Goal: Transaction & Acquisition: Download file/media

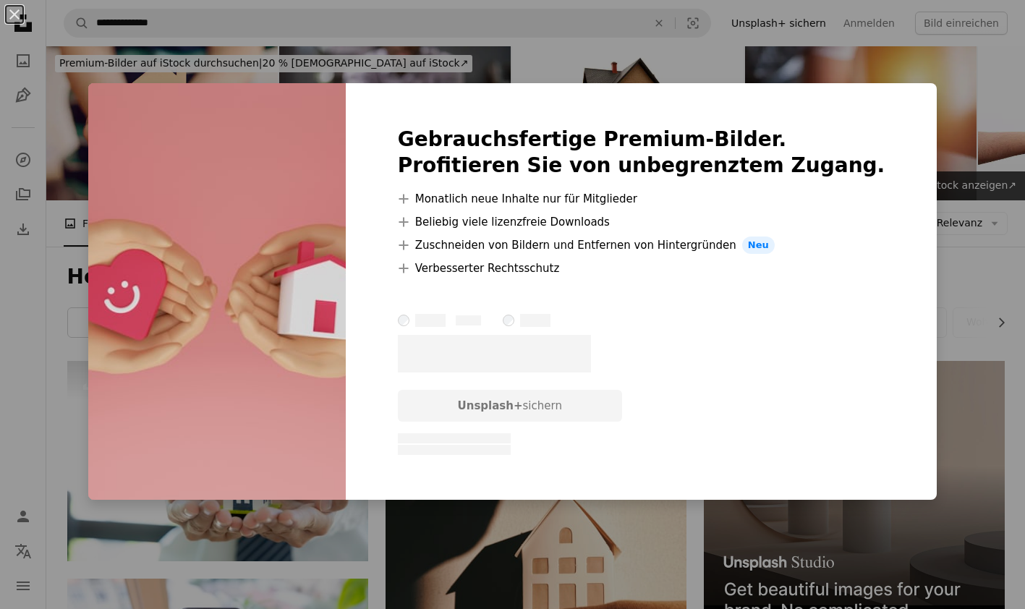
scroll to position [480, 0]
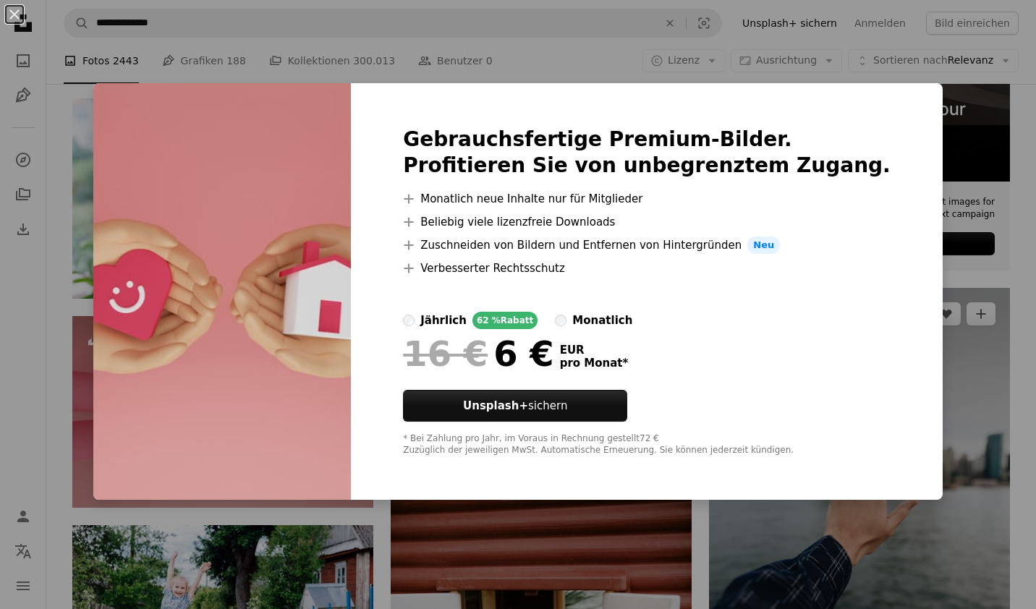
click at [506, 27] on div "An X shape Gebrauchsfertige Premium-Bilder. Profitieren Sie von unbegrenztem Zu…" at bounding box center [518, 304] width 1036 height 609
click at [857, 406] on img at bounding box center [859, 513] width 301 height 451
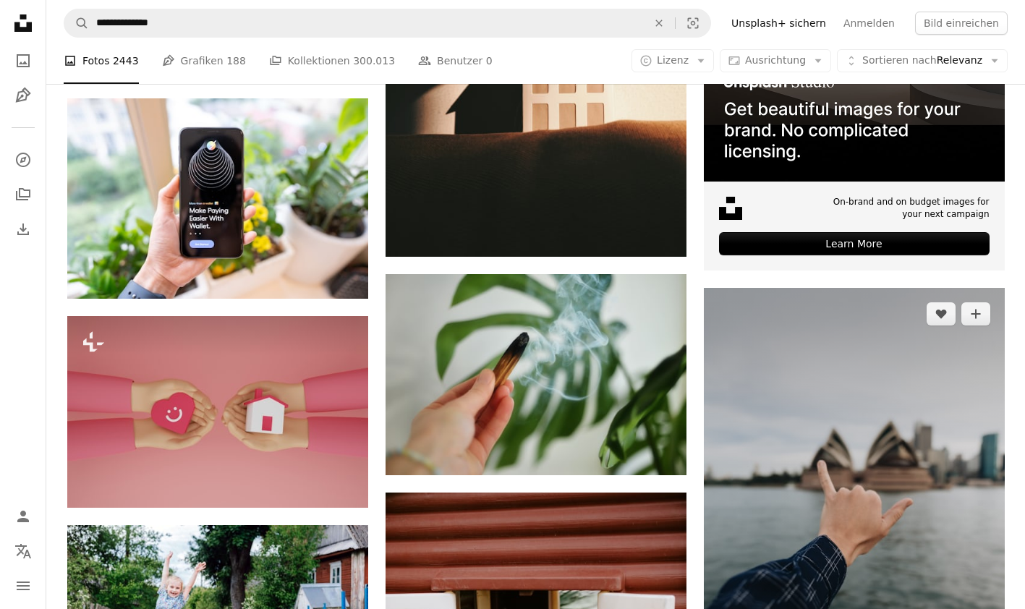
click at [967, 417] on img at bounding box center [854, 513] width 301 height 451
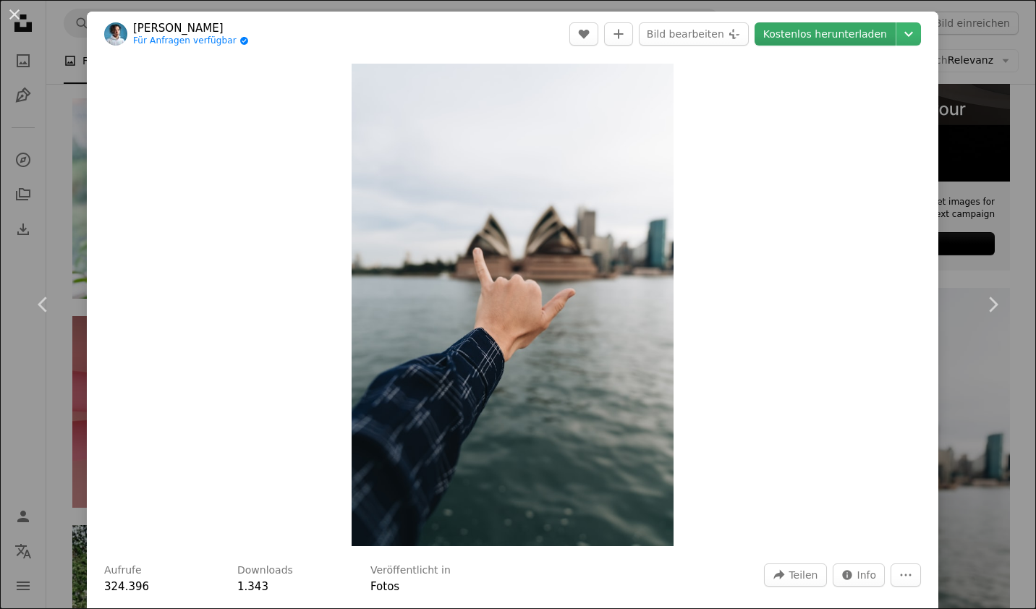
click at [808, 39] on link "Kostenlos herunterladen" at bounding box center [824, 33] width 141 height 23
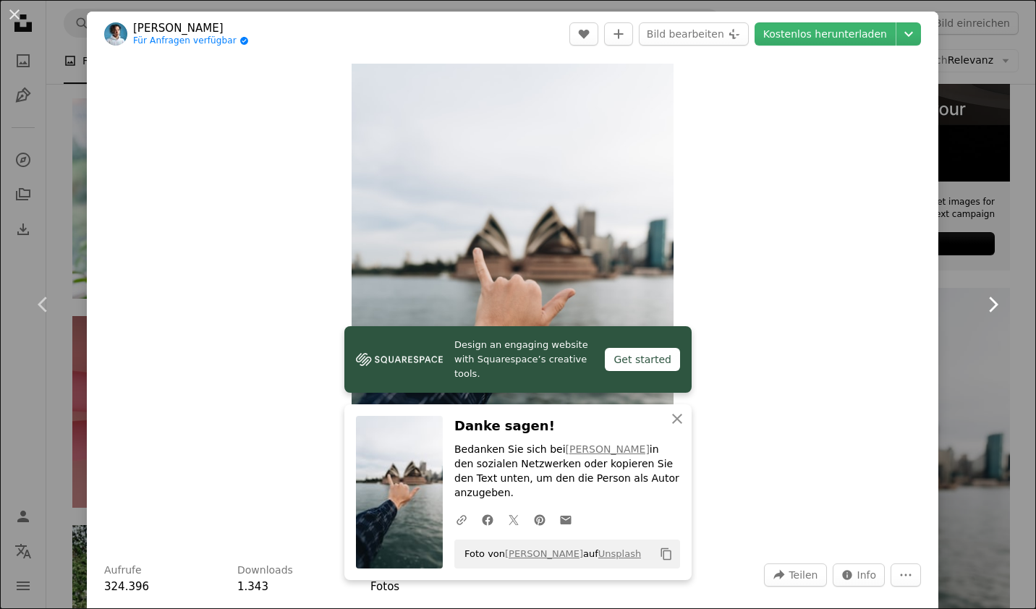
click at [951, 363] on link "Chevron right" at bounding box center [992, 304] width 87 height 139
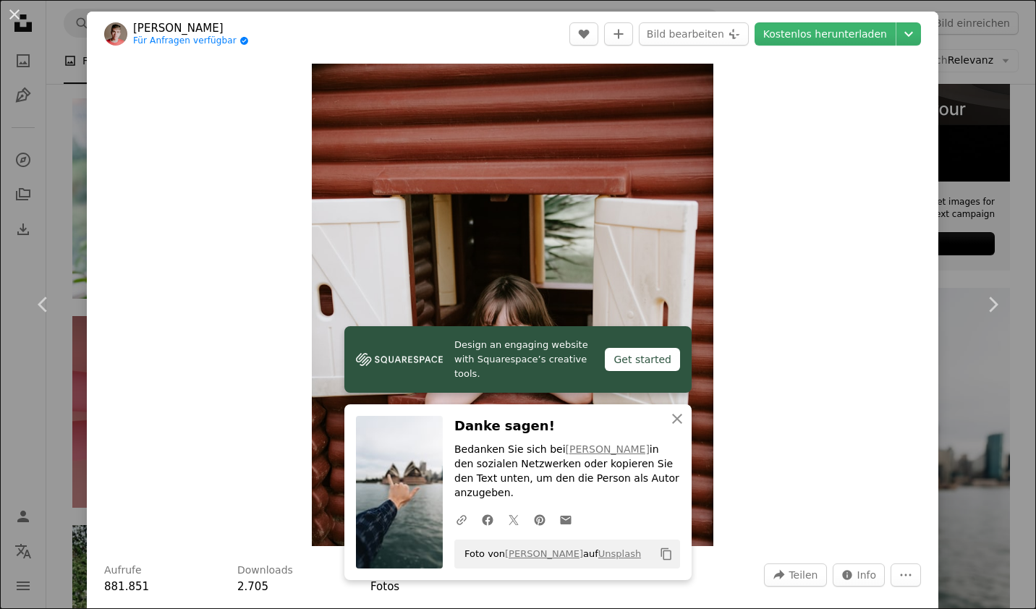
click at [986, 51] on div "An X shape Chevron left Chevron right [PERSON_NAME] Für Anfragen verfügbar A ch…" at bounding box center [518, 304] width 1036 height 609
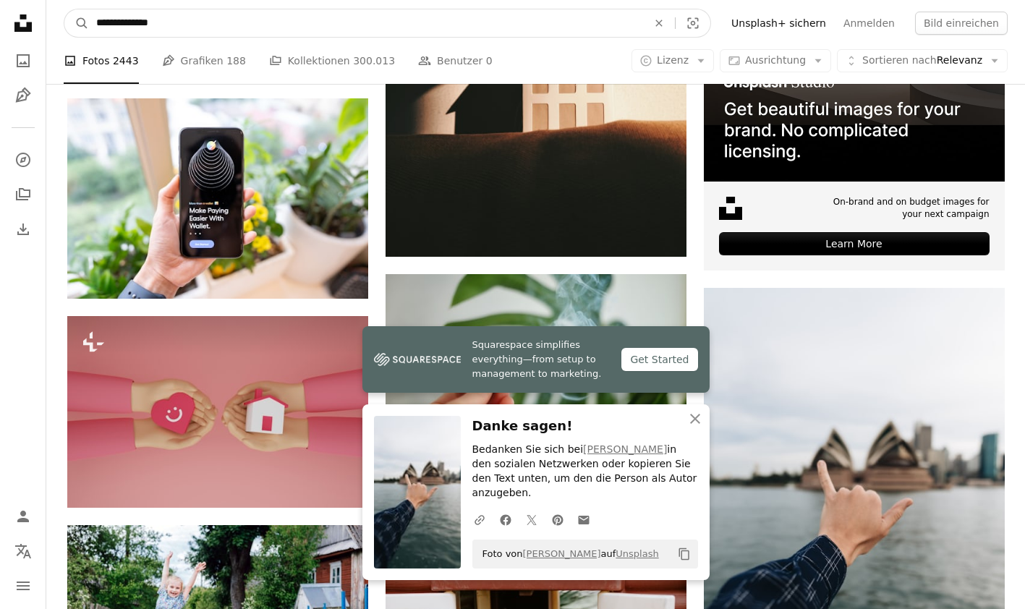
drag, startPoint x: 187, startPoint y: 29, endPoint x: 0, endPoint y: 37, distance: 186.7
type input "**********"
click at [64, 9] on button "A magnifying glass" at bounding box center [76, 22] width 25 height 27
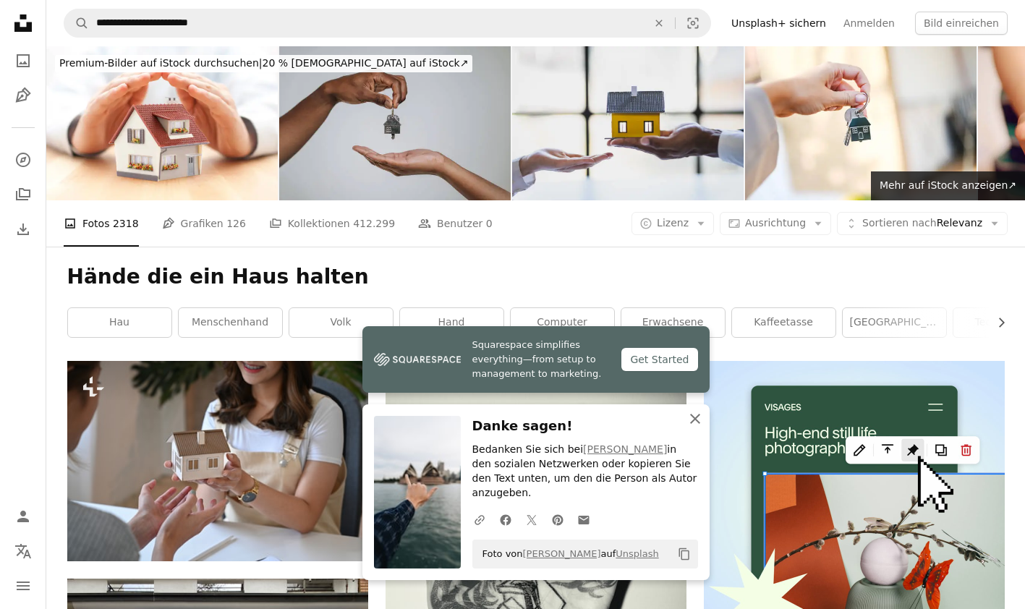
click at [691, 427] on icon "An X shape" at bounding box center [694, 418] width 17 height 17
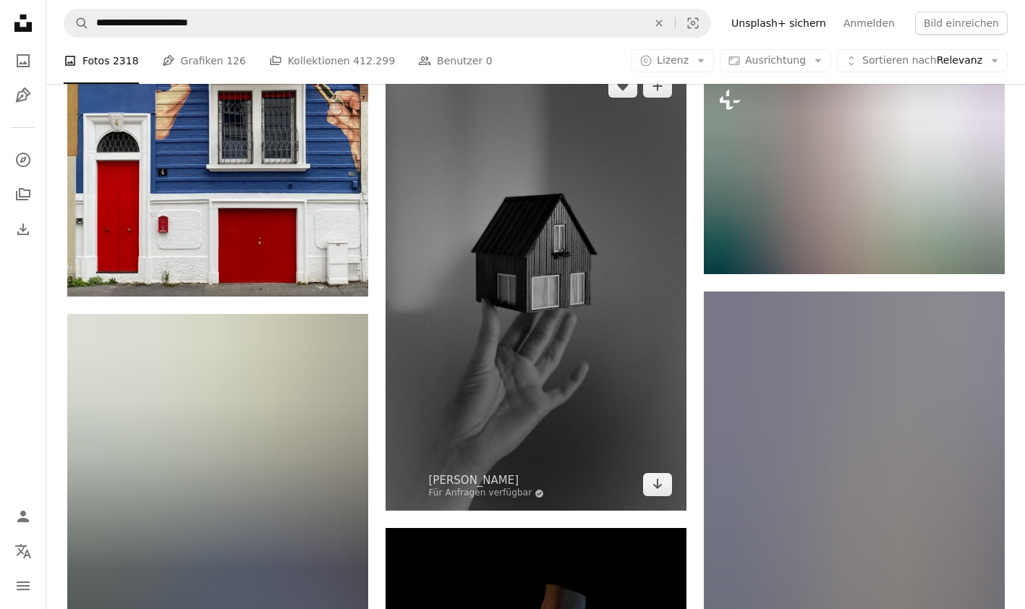
scroll to position [665, 0]
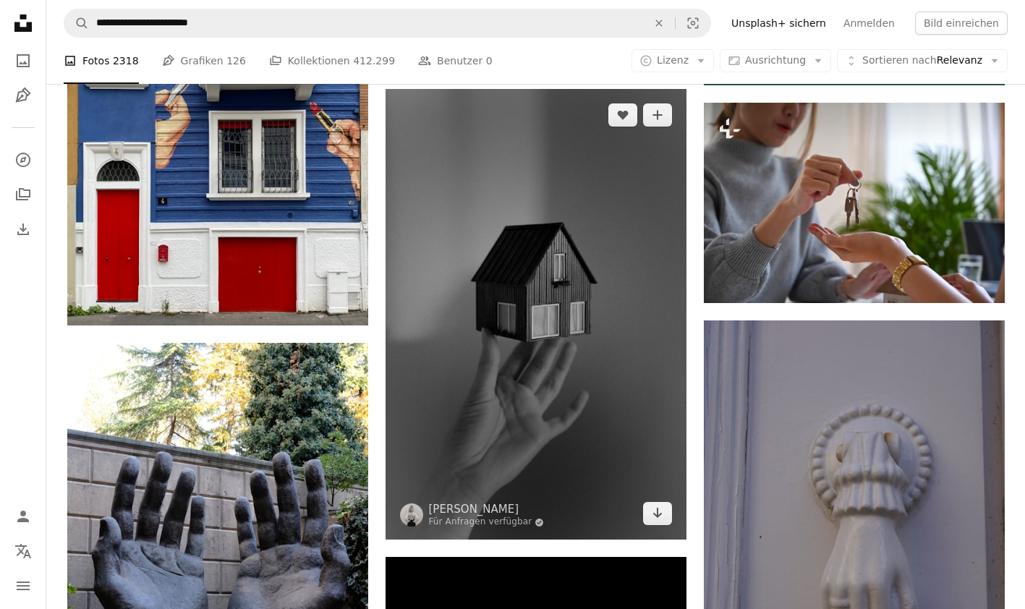
click at [504, 339] on img at bounding box center [535, 314] width 301 height 451
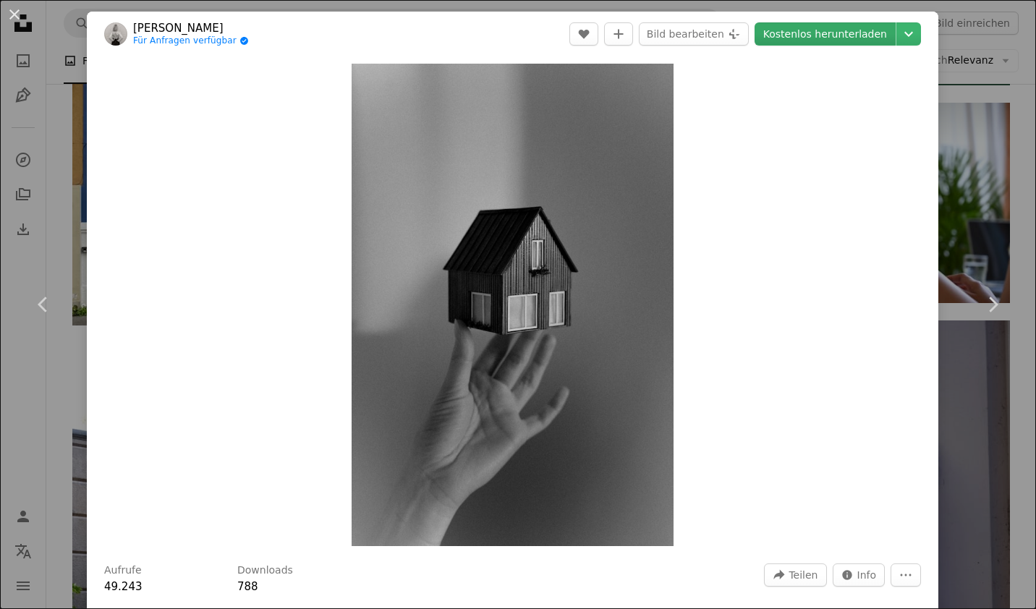
click at [811, 39] on link "Kostenlos herunterladen" at bounding box center [824, 33] width 141 height 23
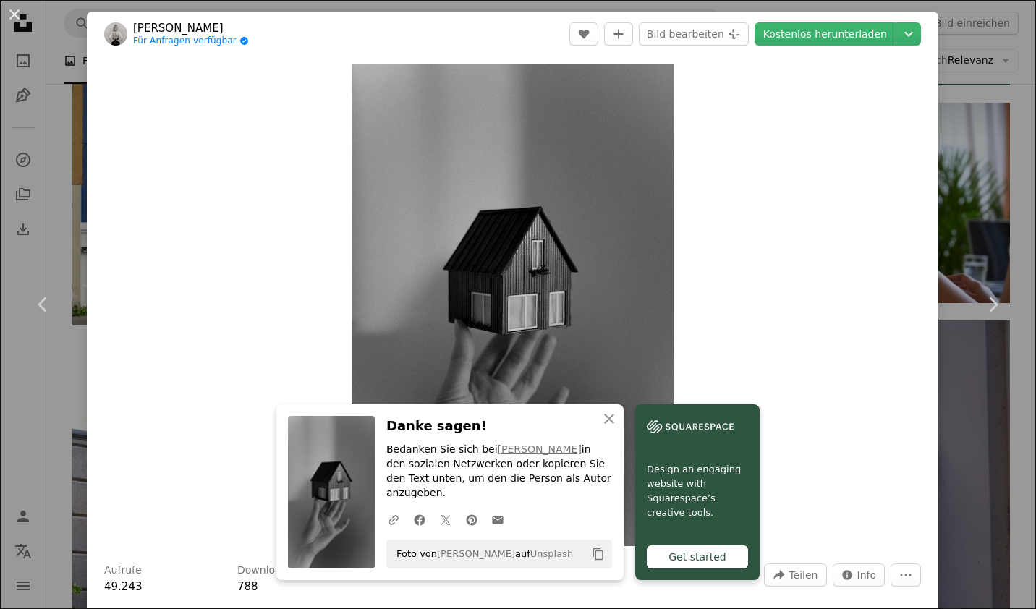
click at [958, 147] on div "An X shape Chevron left Chevron right [PERSON_NAME] Reverdo Für Anfragen verfüg…" at bounding box center [518, 304] width 1036 height 609
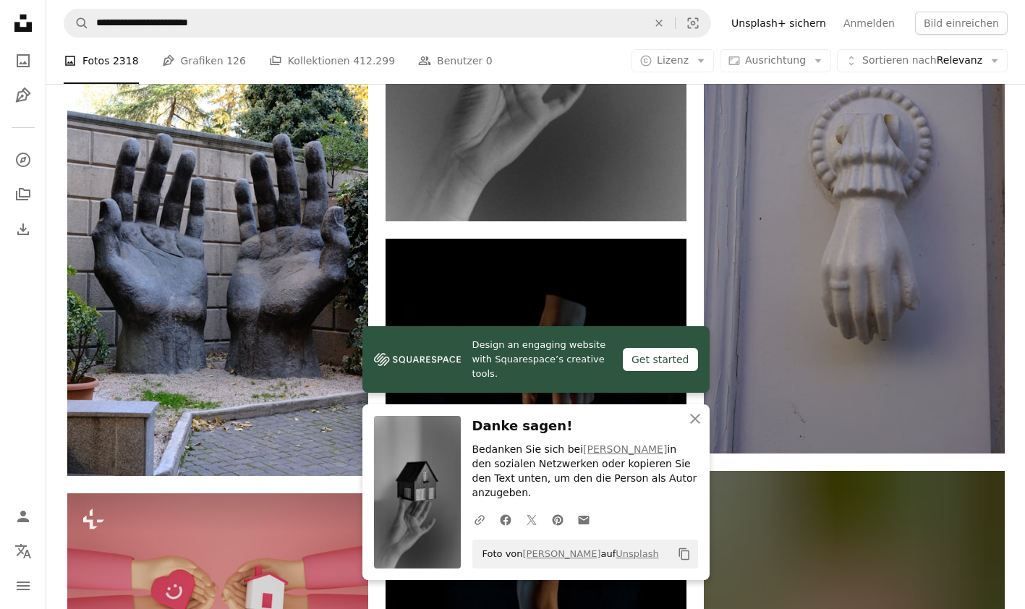
scroll to position [1041, 0]
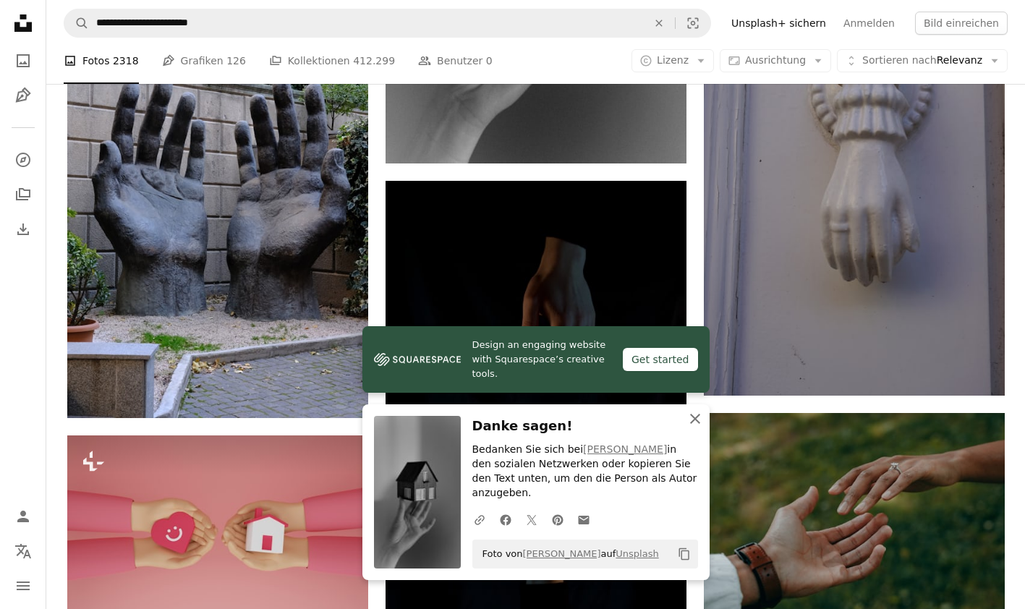
click at [695, 427] on icon "An X shape" at bounding box center [694, 418] width 17 height 17
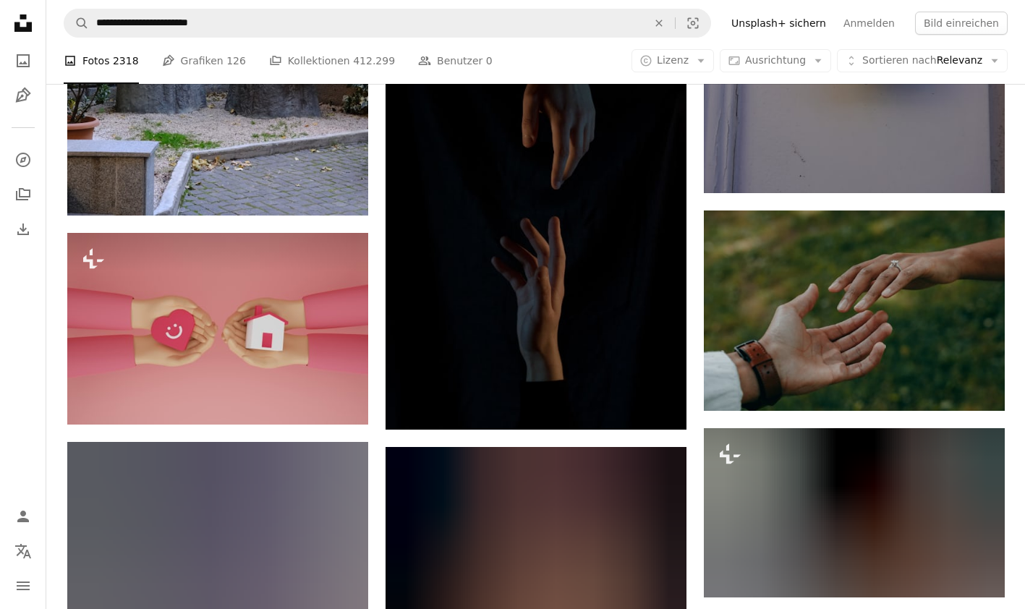
scroll to position [1273, 0]
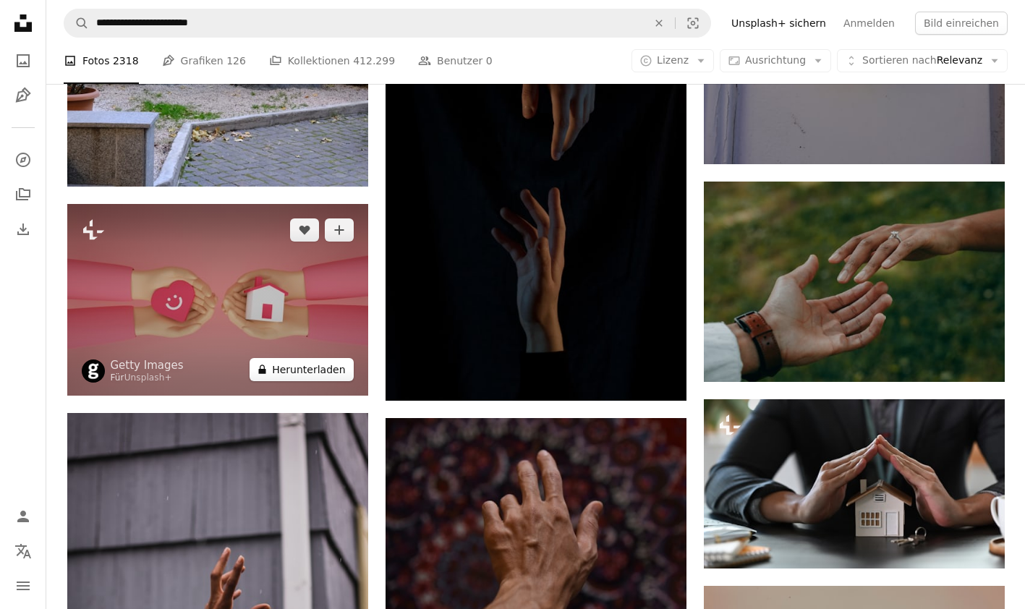
click at [306, 364] on button "A lock Herunterladen" at bounding box center [300, 369] width 103 height 23
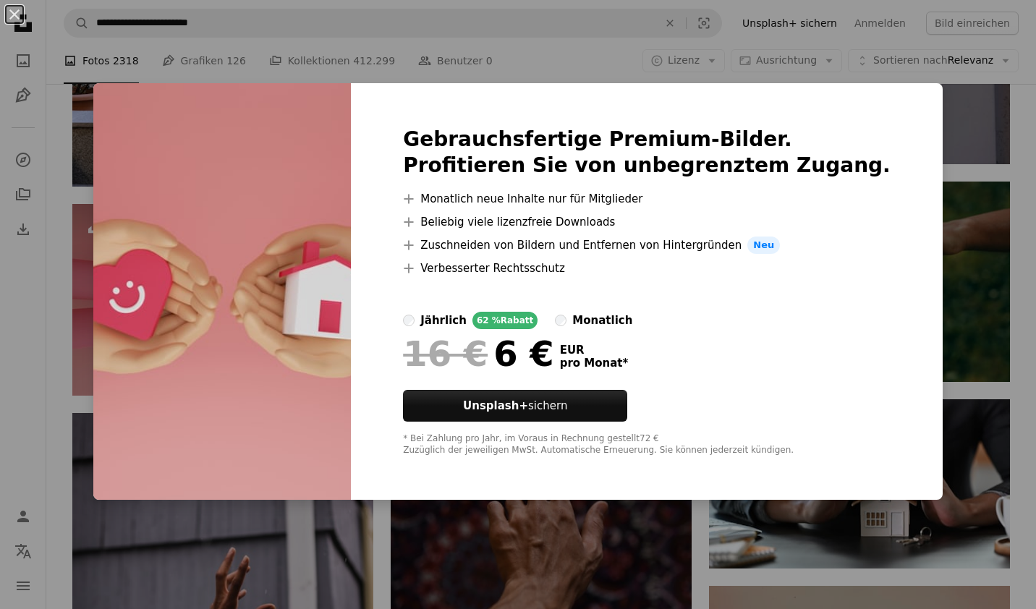
click at [969, 229] on div "An X shape Gebrauchsfertige Premium-Bilder. Profitieren Sie von unbegrenztem Zu…" at bounding box center [518, 304] width 1036 height 609
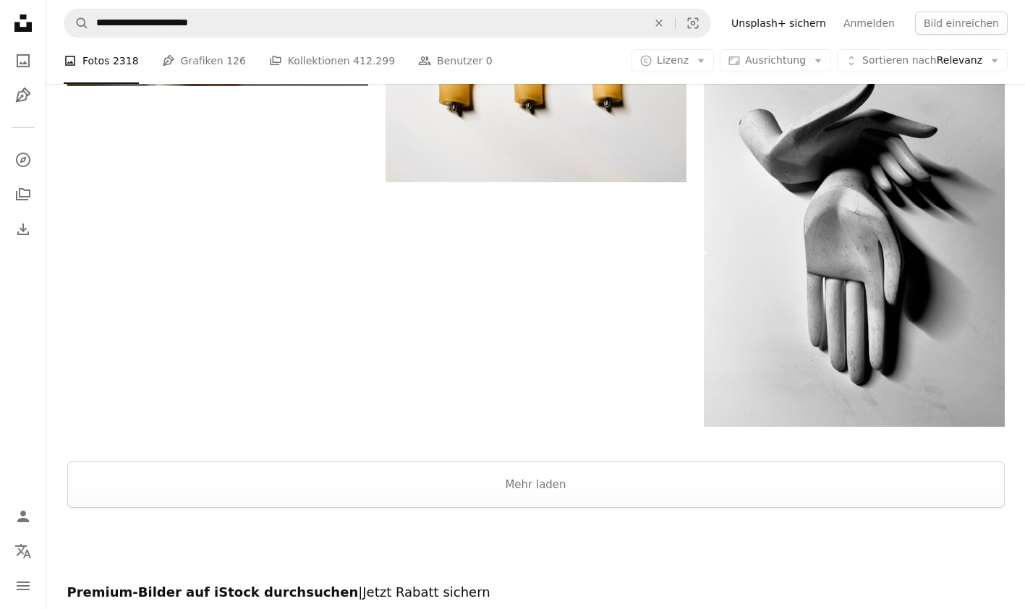
scroll to position [2502, 0]
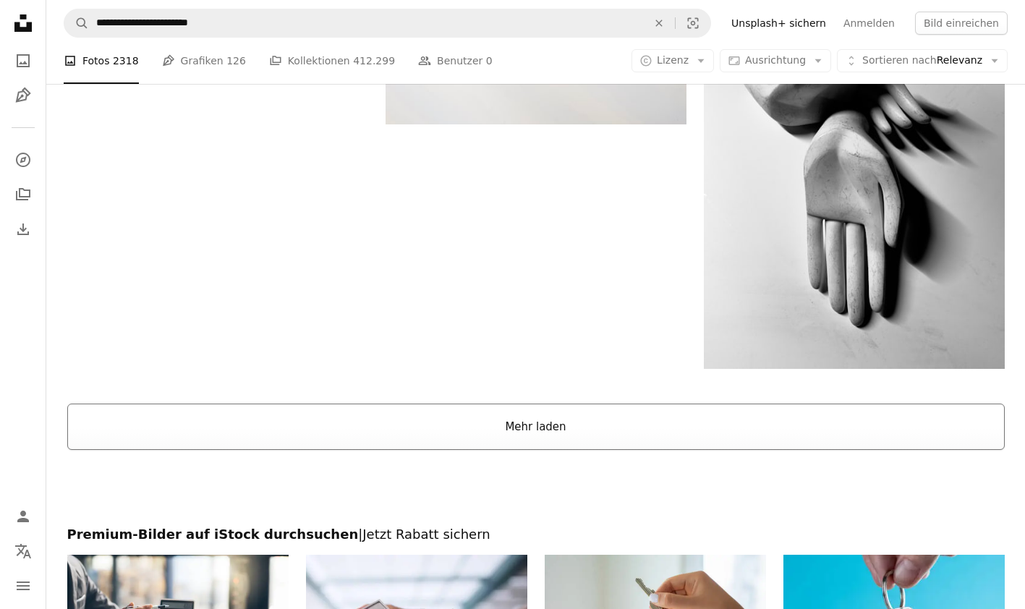
click at [495, 419] on button "Mehr laden" at bounding box center [535, 427] width 937 height 46
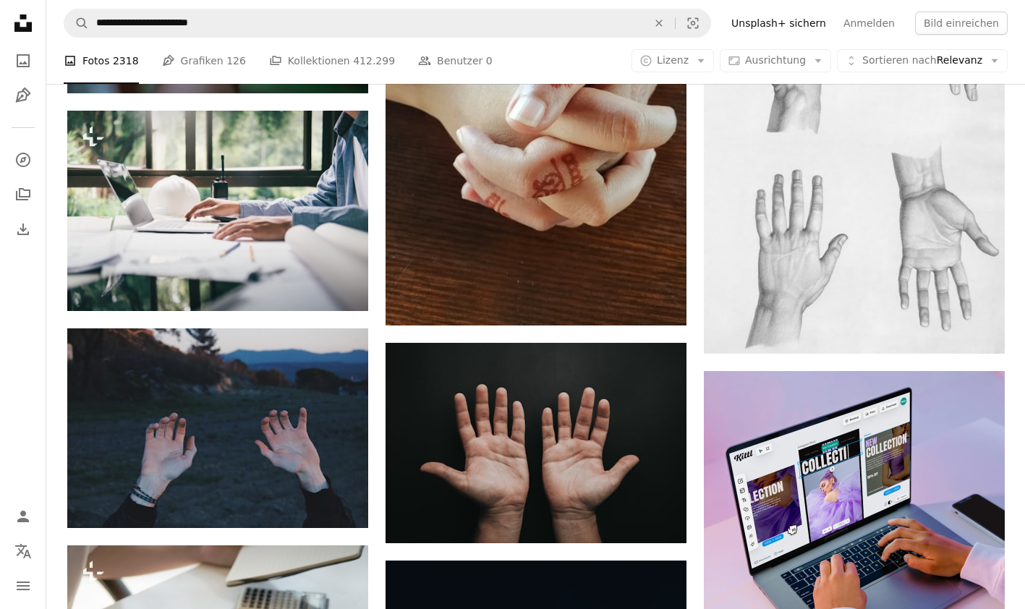
scroll to position [5246, 0]
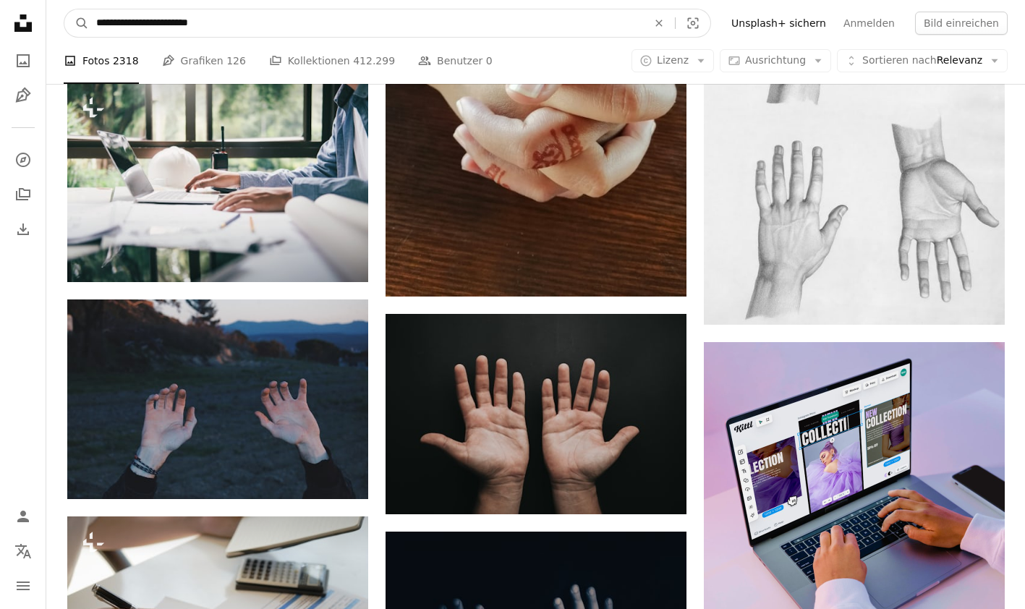
drag, startPoint x: 251, startPoint y: 25, endPoint x: 0, endPoint y: 34, distance: 251.1
type input "**********"
click button "A magnifying glass" at bounding box center [76, 22] width 25 height 27
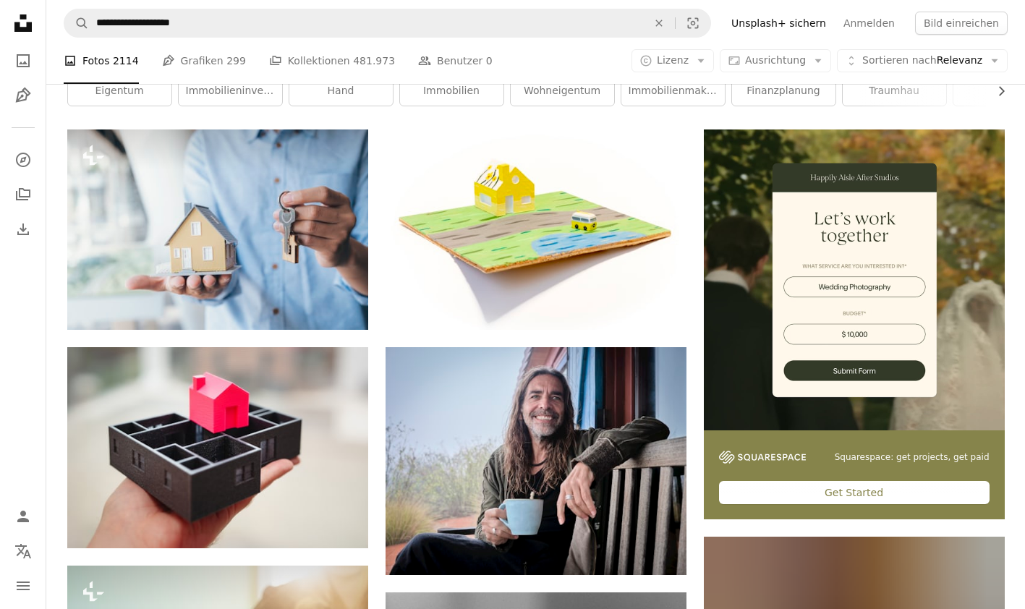
scroll to position [260, 0]
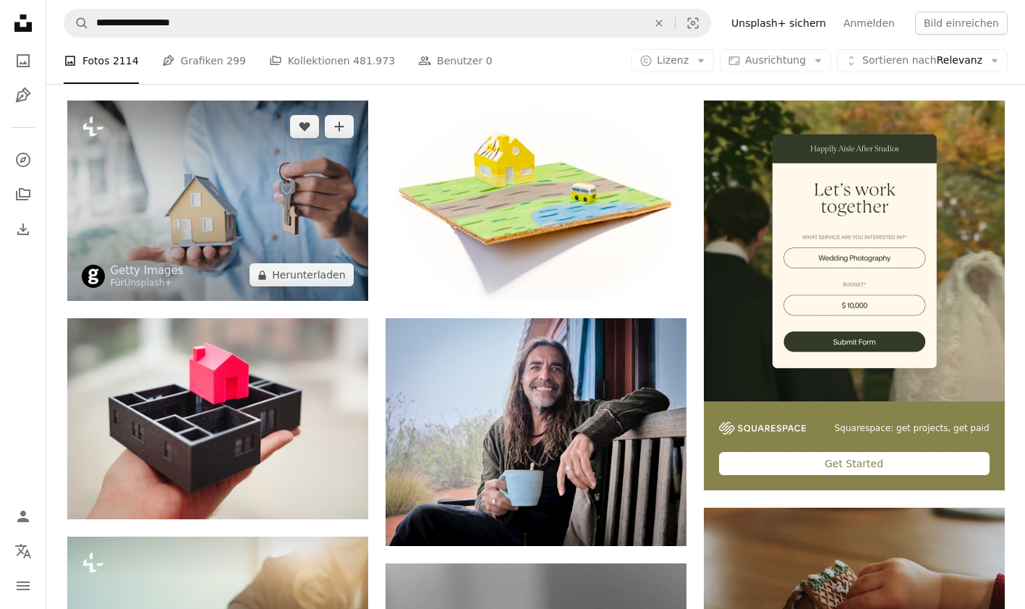
click at [239, 181] on img at bounding box center [217, 201] width 301 height 200
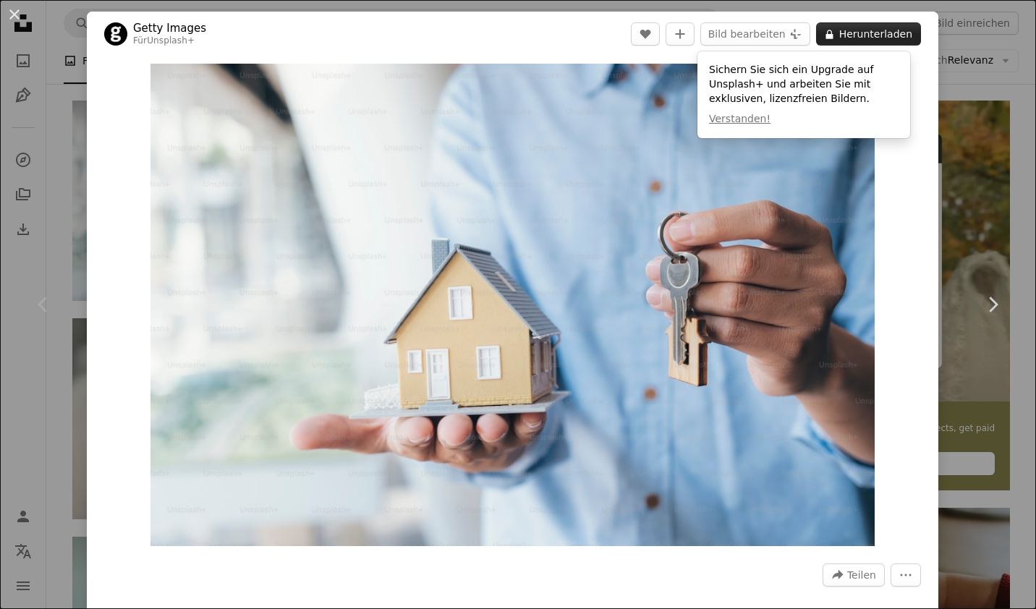
click at [852, 29] on button "A lock Herunterladen" at bounding box center [868, 33] width 105 height 23
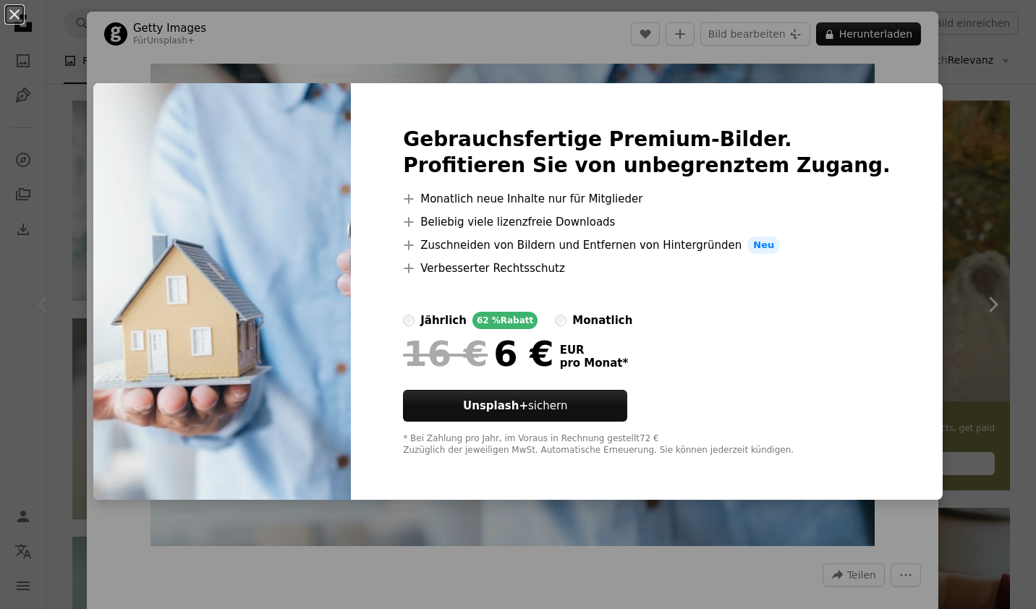
click at [961, 119] on div "An X shape Gebrauchsfertige Premium-Bilder. Profitieren Sie von unbegrenztem Zu…" at bounding box center [518, 304] width 1036 height 609
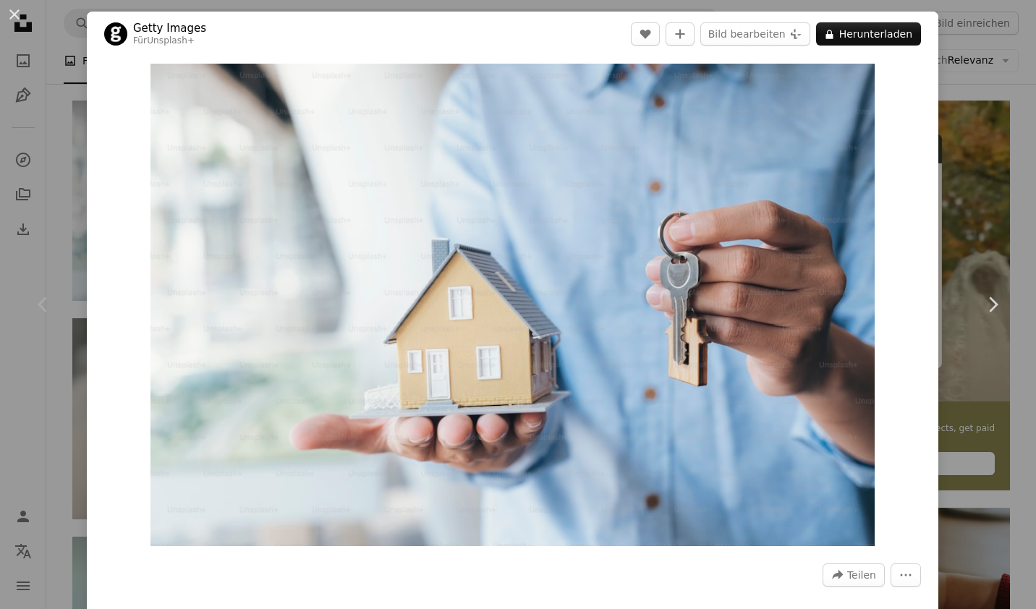
click at [961, 119] on div "An X shape Chevron left Chevron right Getty Images Für Unsplash+ A heart A plus…" at bounding box center [518, 304] width 1036 height 609
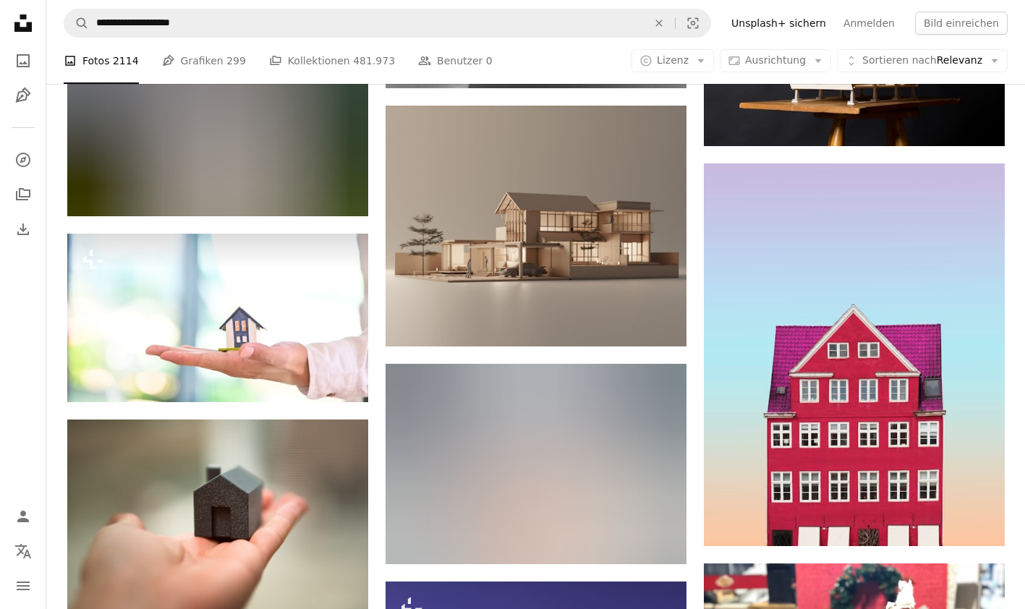
scroll to position [1302, 0]
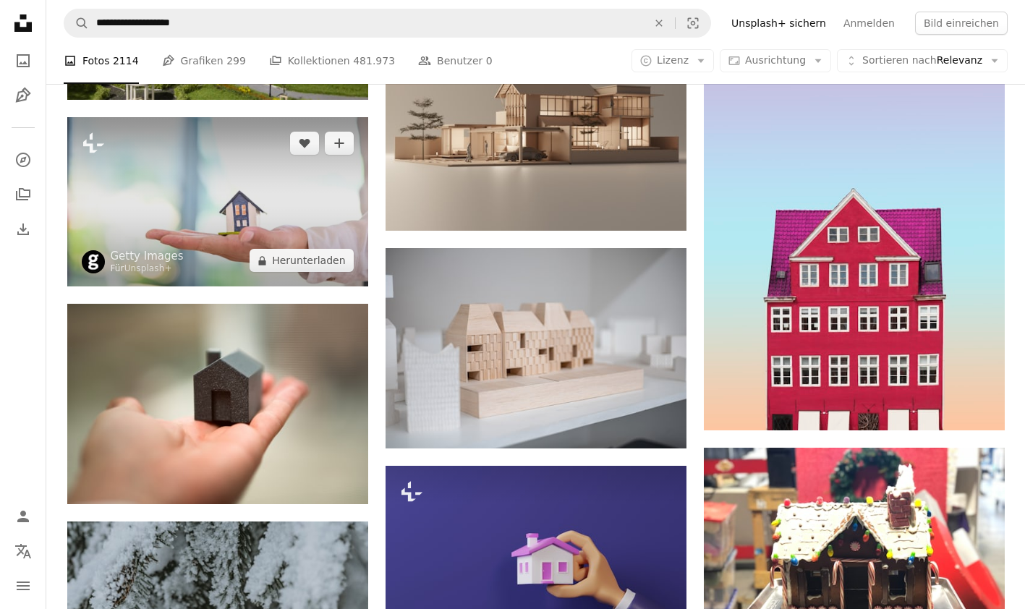
click at [200, 202] on img at bounding box center [217, 201] width 301 height 169
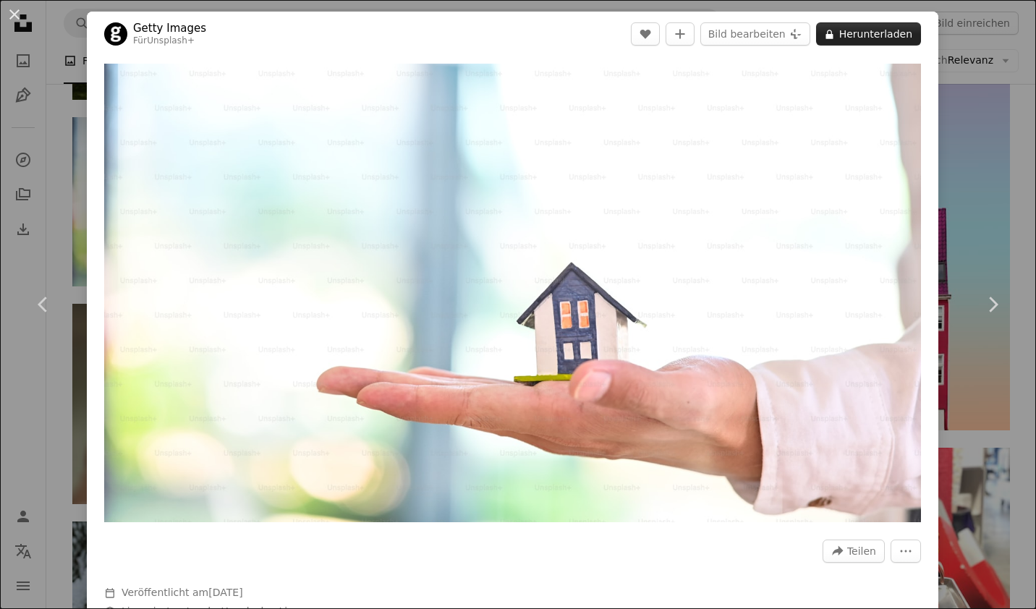
click at [841, 30] on button "A lock Herunterladen" at bounding box center [868, 33] width 105 height 23
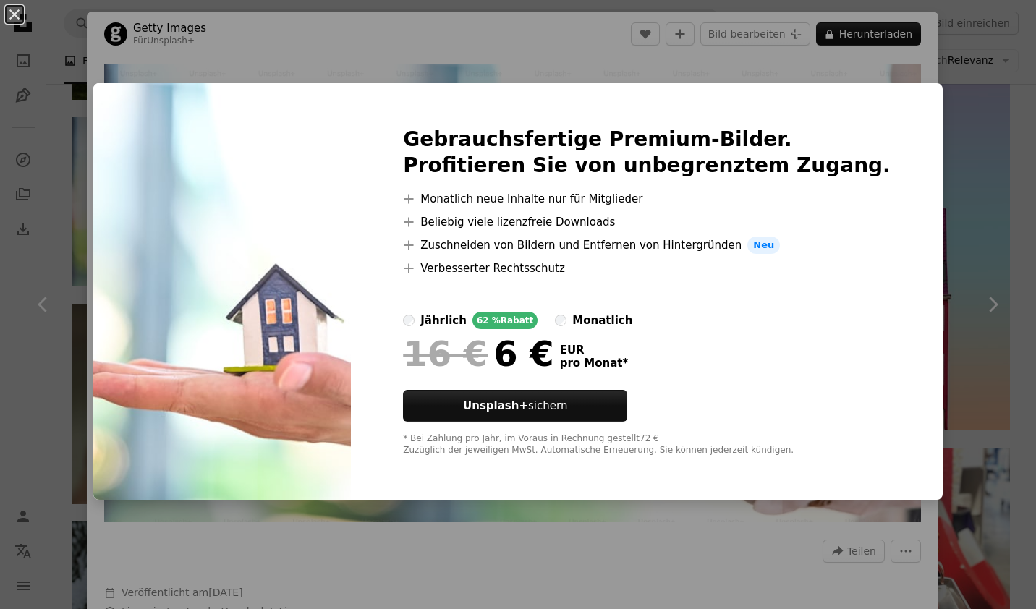
click at [967, 179] on div "An X shape Gebrauchsfertige Premium-Bilder. Profitieren Sie von unbegrenztem Zu…" at bounding box center [518, 304] width 1036 height 609
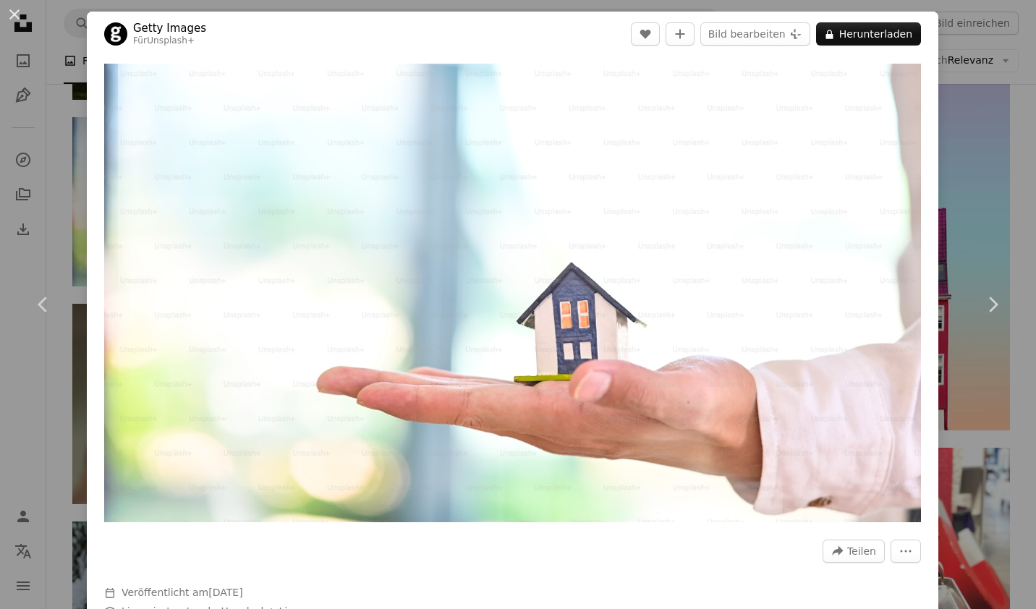
click at [967, 179] on div "An X shape Chevron left Chevron right Getty Images Für Unsplash+ A heart A plus…" at bounding box center [518, 304] width 1036 height 609
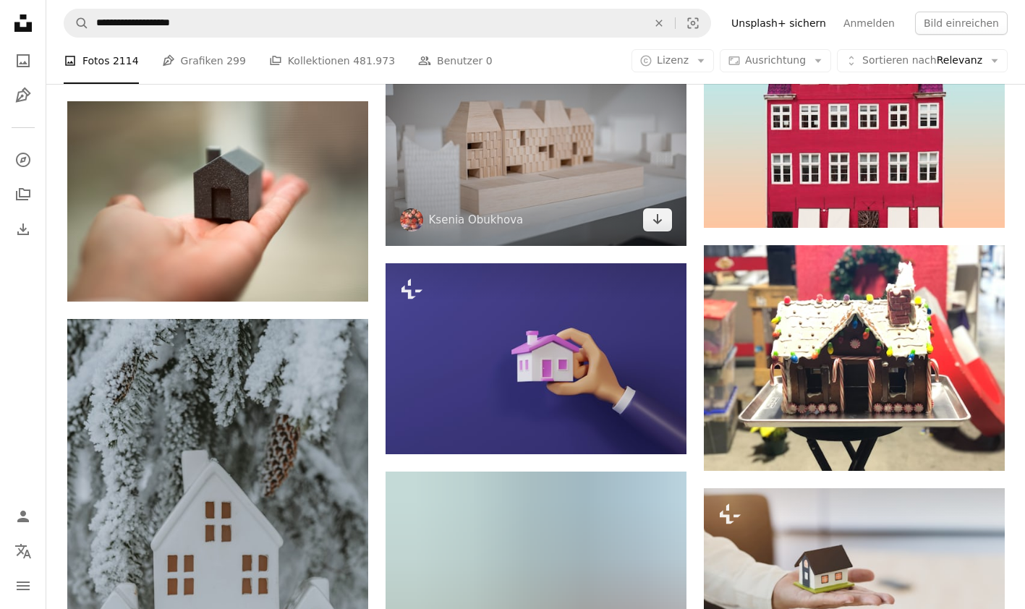
scroll to position [1533, 0]
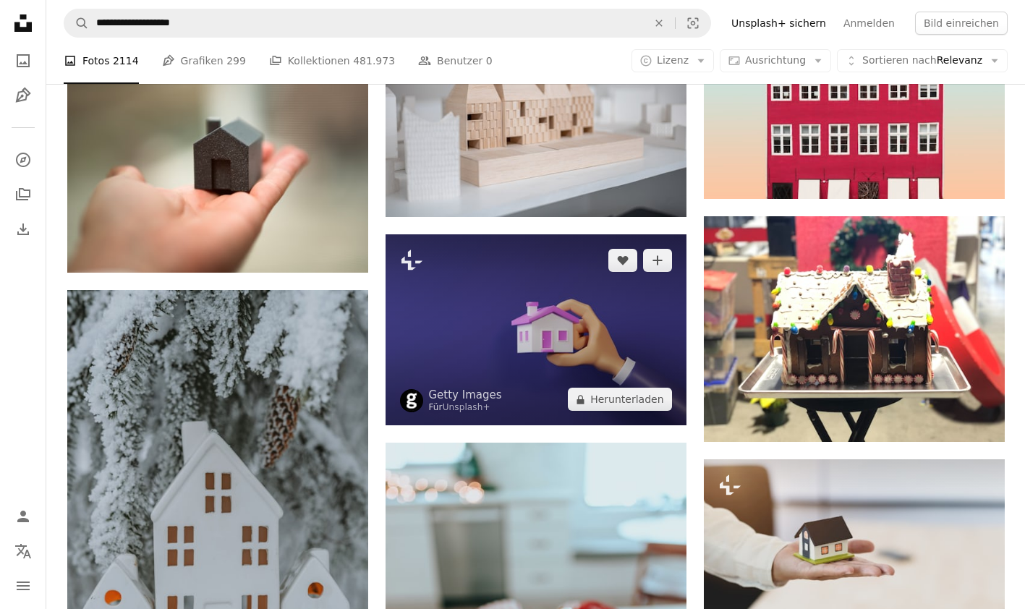
click at [472, 309] on img at bounding box center [535, 330] width 301 height 192
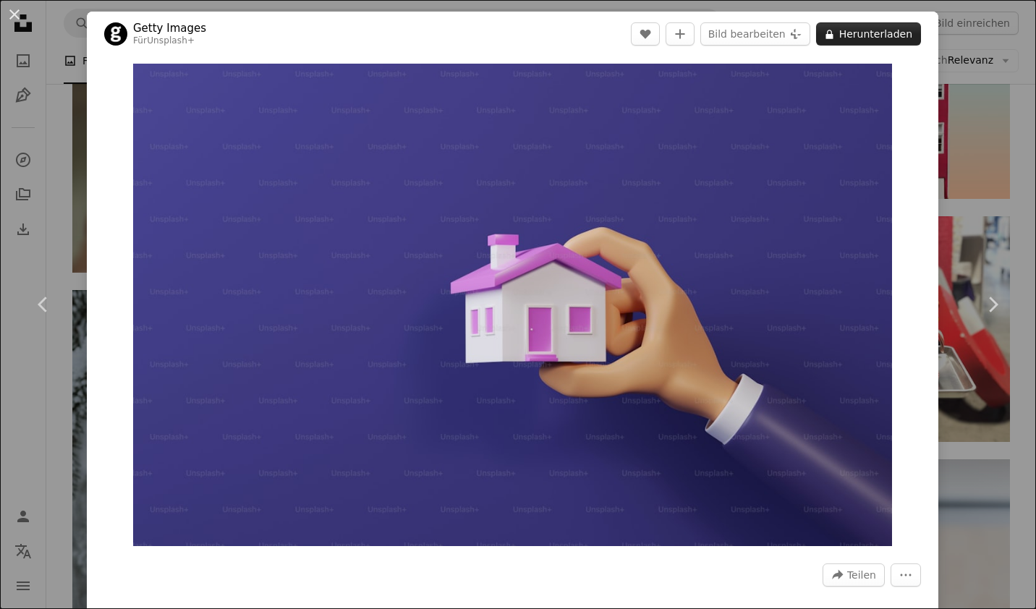
click at [859, 29] on button "A lock Herunterladen" at bounding box center [868, 33] width 105 height 23
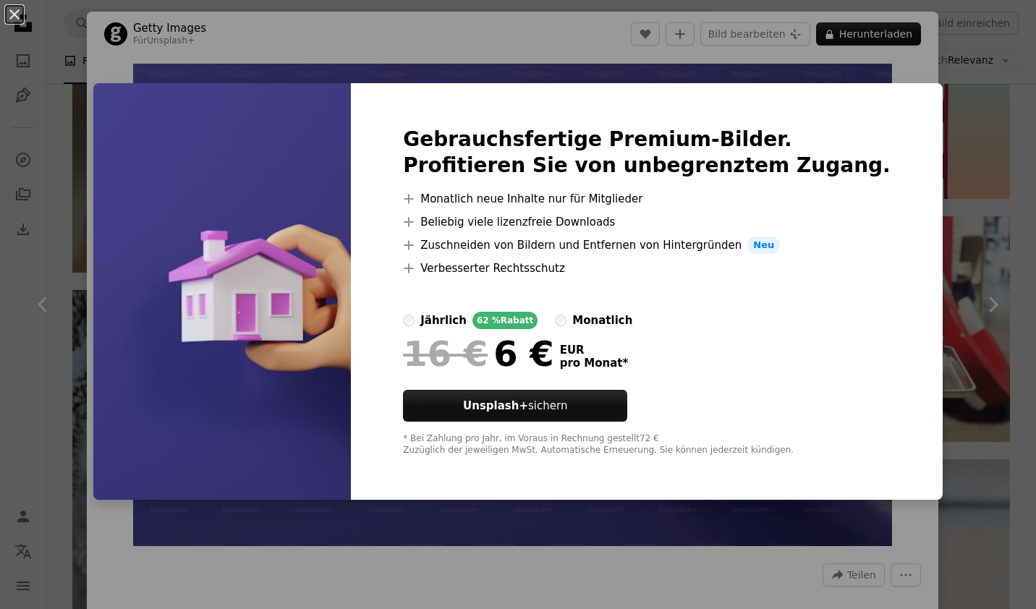
click at [996, 241] on div "An X shape Gebrauchsfertige Premium-Bilder. Profitieren Sie von unbegrenztem Zu…" at bounding box center [518, 304] width 1036 height 609
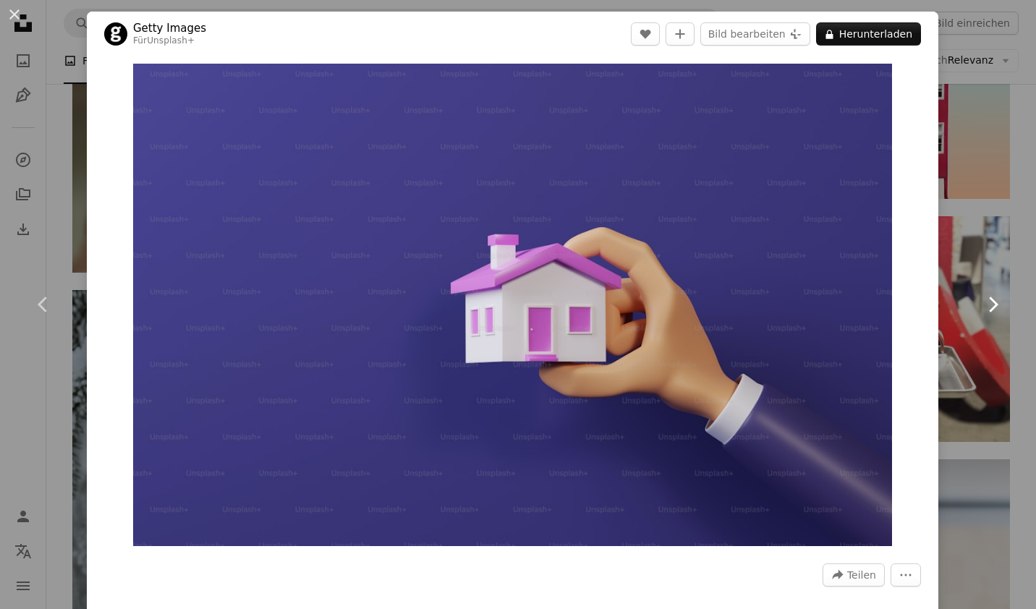
click at [996, 241] on link "Chevron right" at bounding box center [992, 304] width 87 height 139
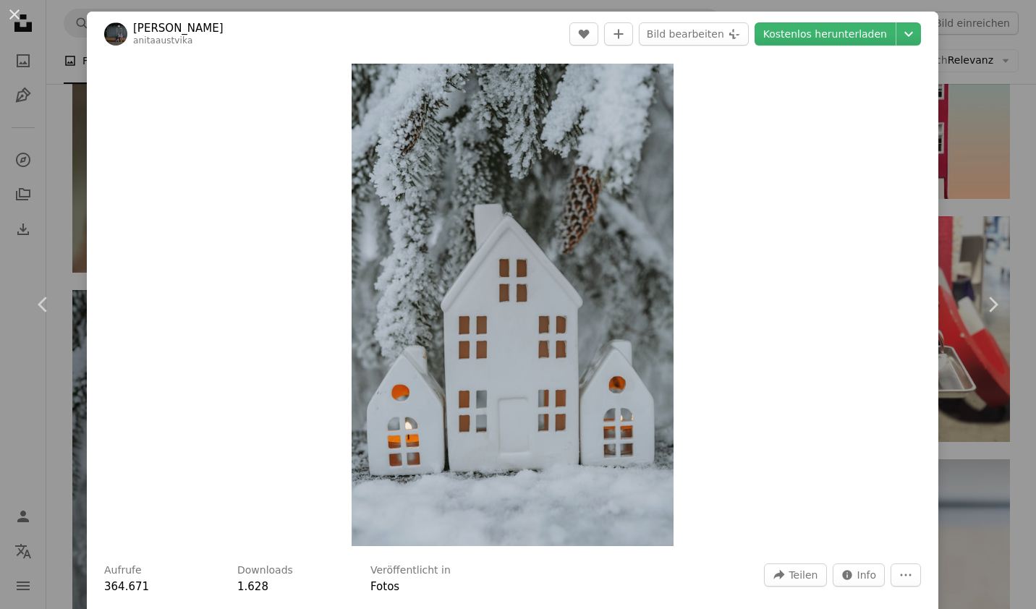
click at [940, 161] on div "An X shape Chevron left Chevron right [PERSON_NAME] anitaaustvika A heart A plu…" at bounding box center [518, 304] width 1036 height 609
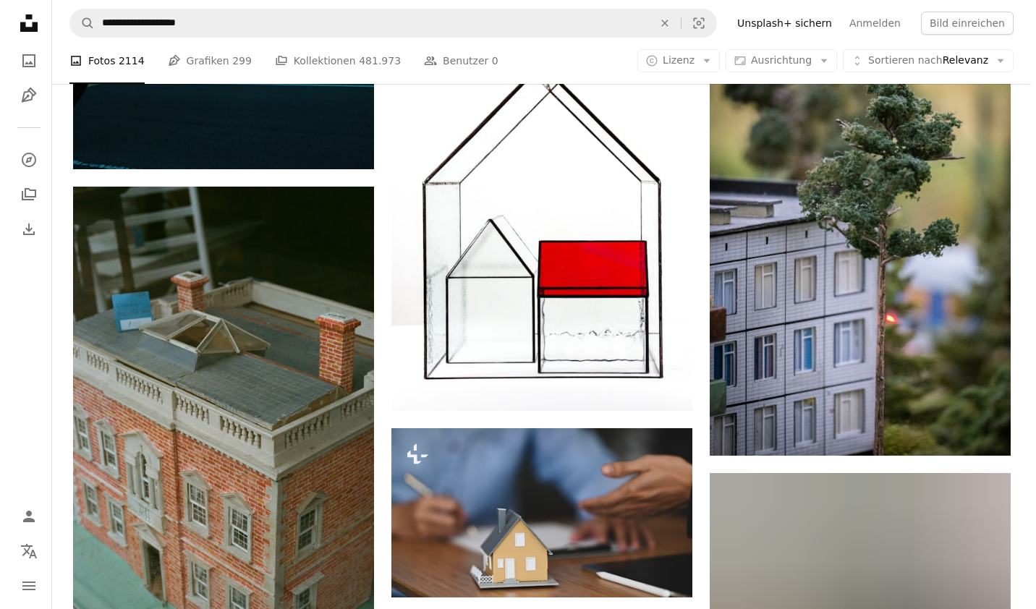
scroll to position [5901, 0]
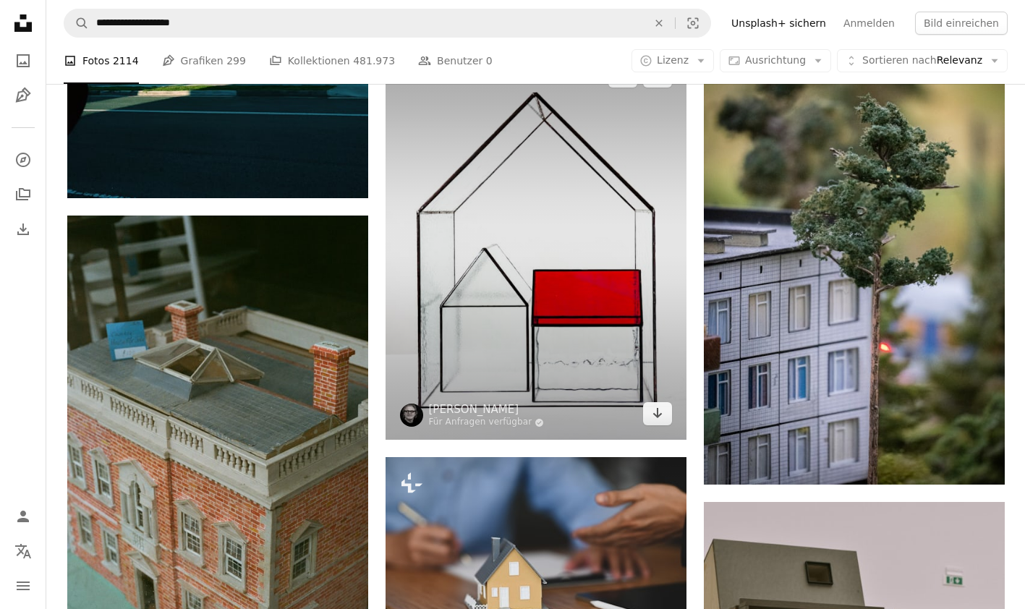
click at [550, 253] on img at bounding box center [535, 245] width 301 height 390
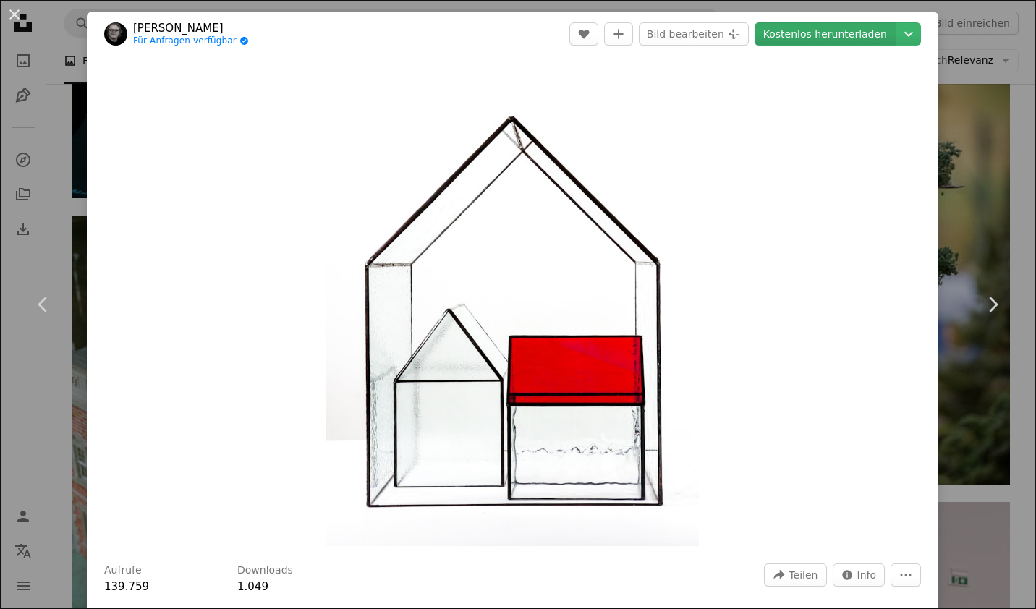
click at [788, 25] on link "Kostenlos herunterladen" at bounding box center [824, 33] width 141 height 23
